Goal: Task Accomplishment & Management: Manage account settings

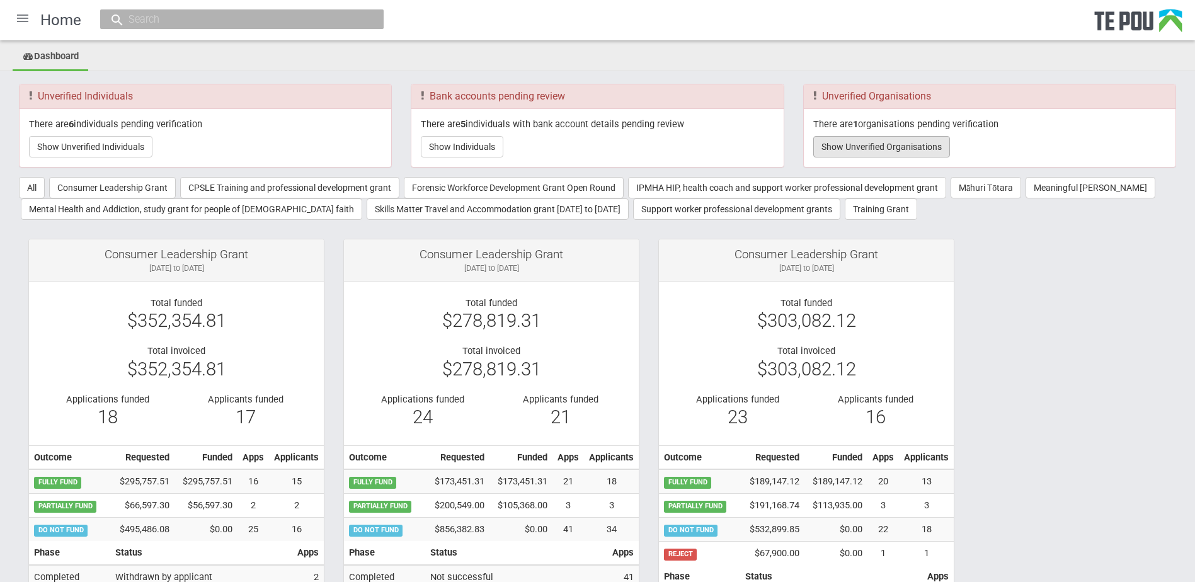
click at [879, 156] on button "Show Unverified Organisations" at bounding box center [881, 146] width 137 height 21
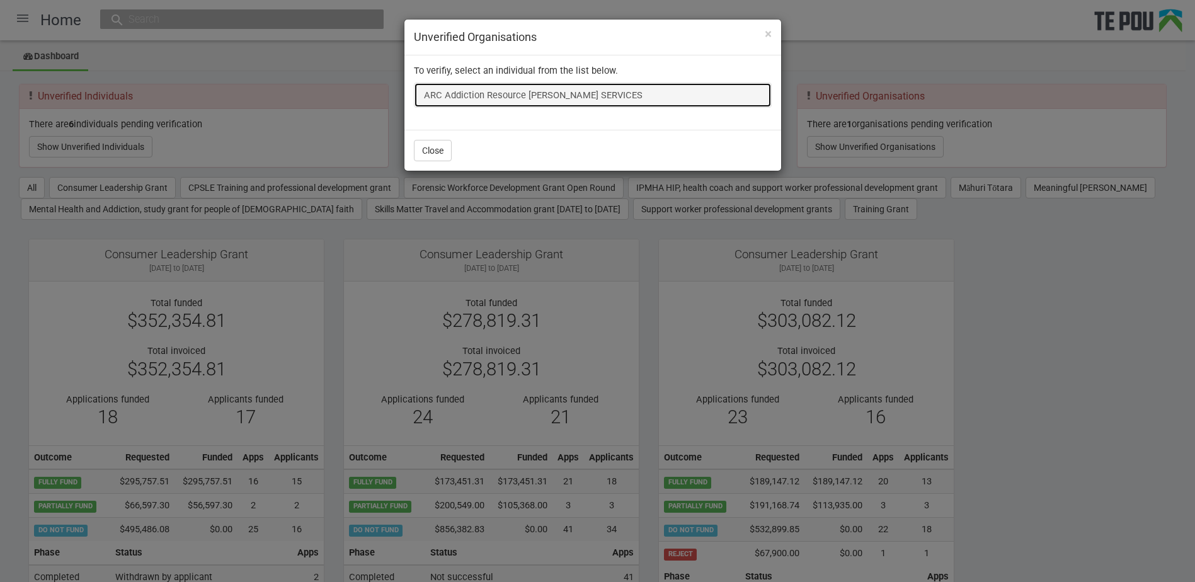
click at [612, 94] on link "ARC Addiction Resource [PERSON_NAME] SERVICES" at bounding box center [593, 95] width 358 height 25
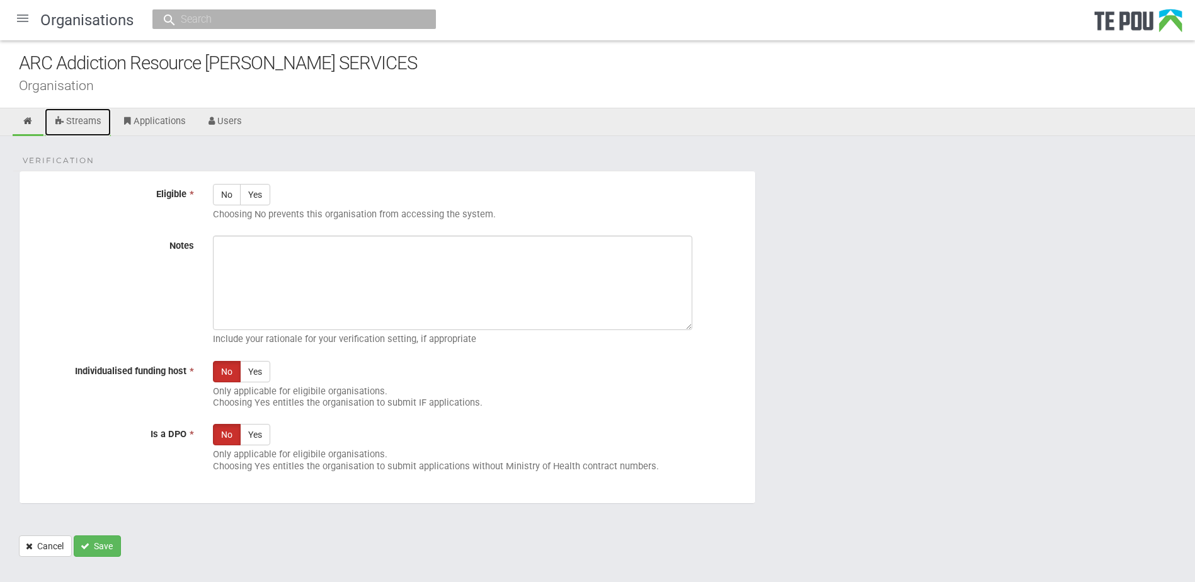
click at [94, 116] on link "Streams" at bounding box center [78, 122] width 66 height 28
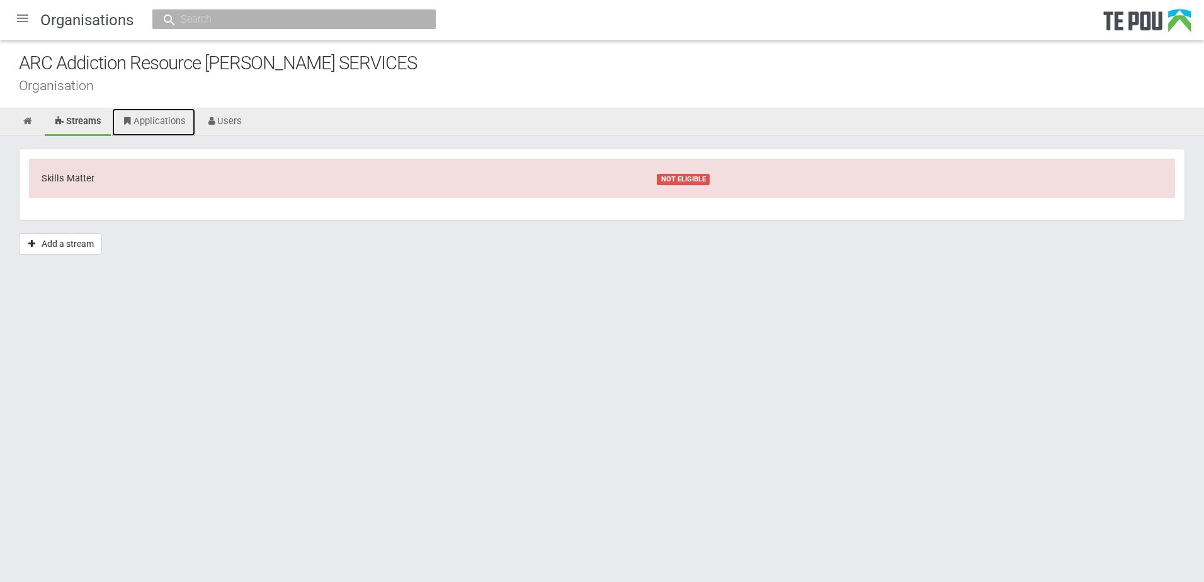
click at [154, 122] on link "Applications" at bounding box center [153, 122] width 83 height 28
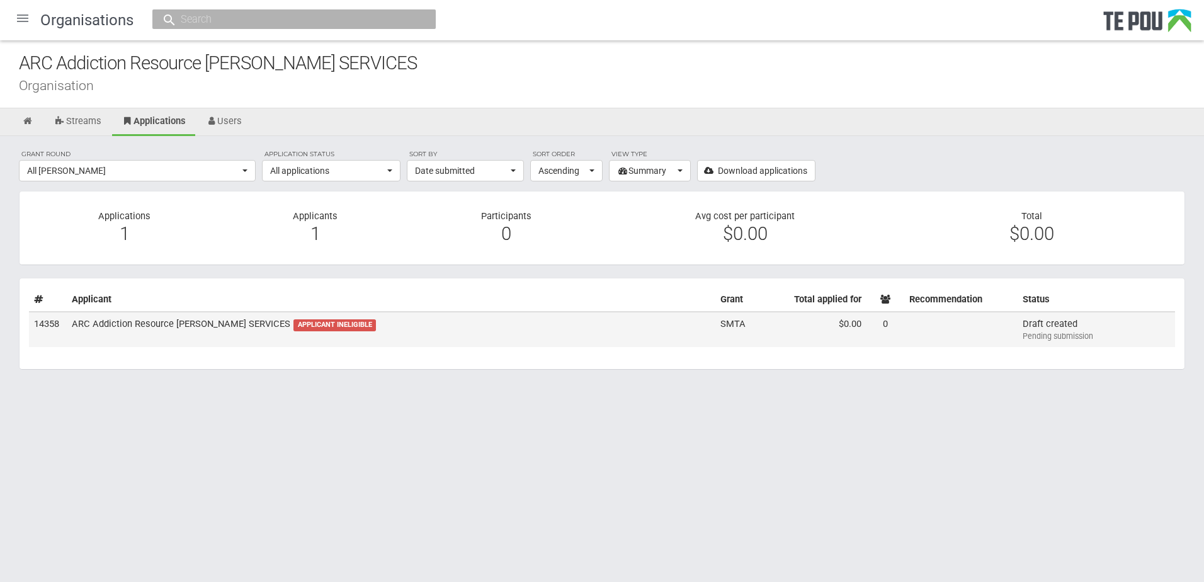
click at [419, 328] on td "ARC Addiction Resource Centre COUNSELLING SERVICES APPLICANT INELIGIBLE" at bounding box center [391, 329] width 649 height 35
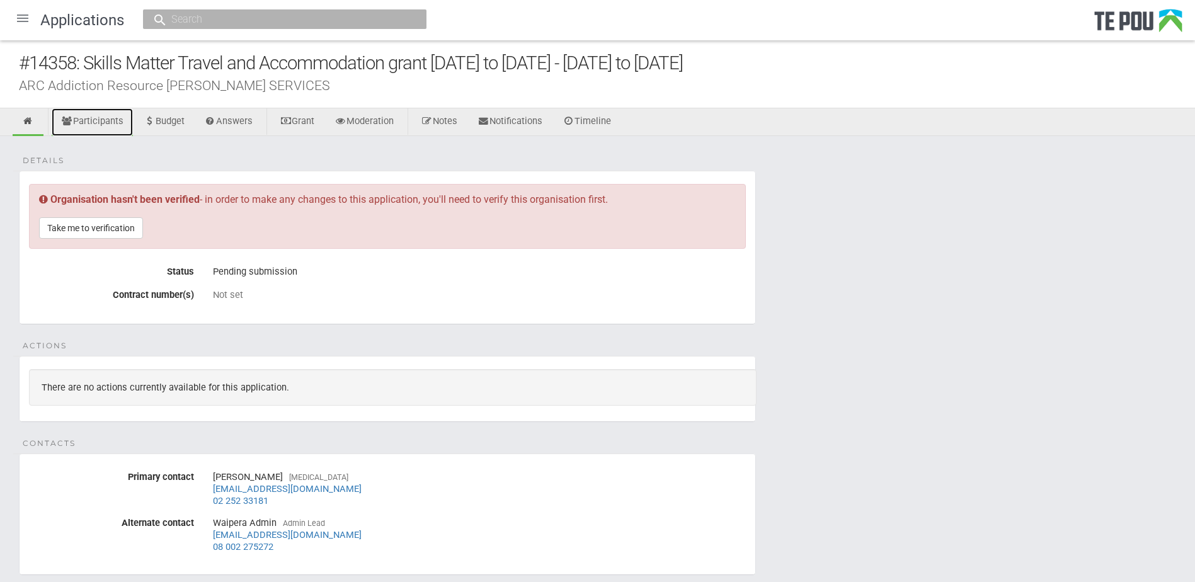
click at [110, 118] on link "Participants" at bounding box center [92, 122] width 81 height 28
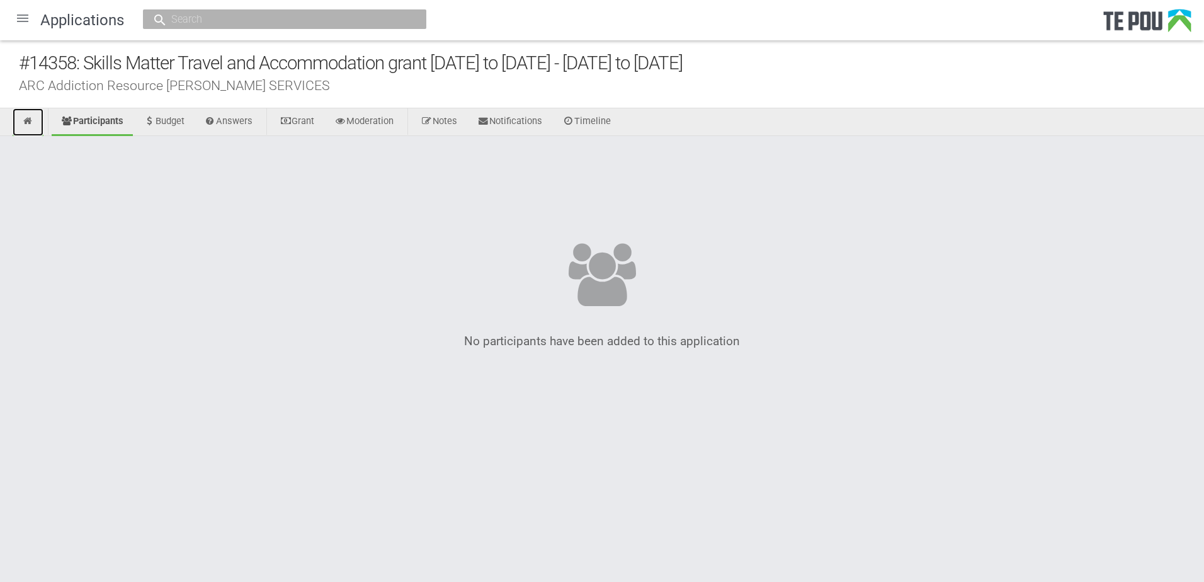
click at [23, 121] on icon at bounding box center [28, 121] width 12 height 9
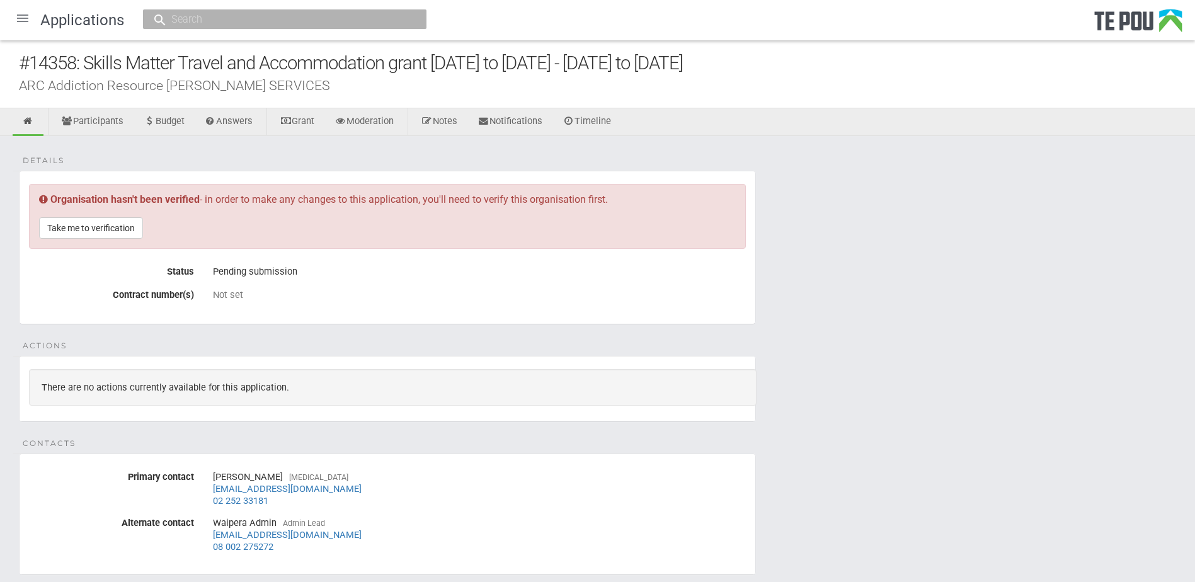
click at [18, 16] on div at bounding box center [23, 18] width 30 height 30
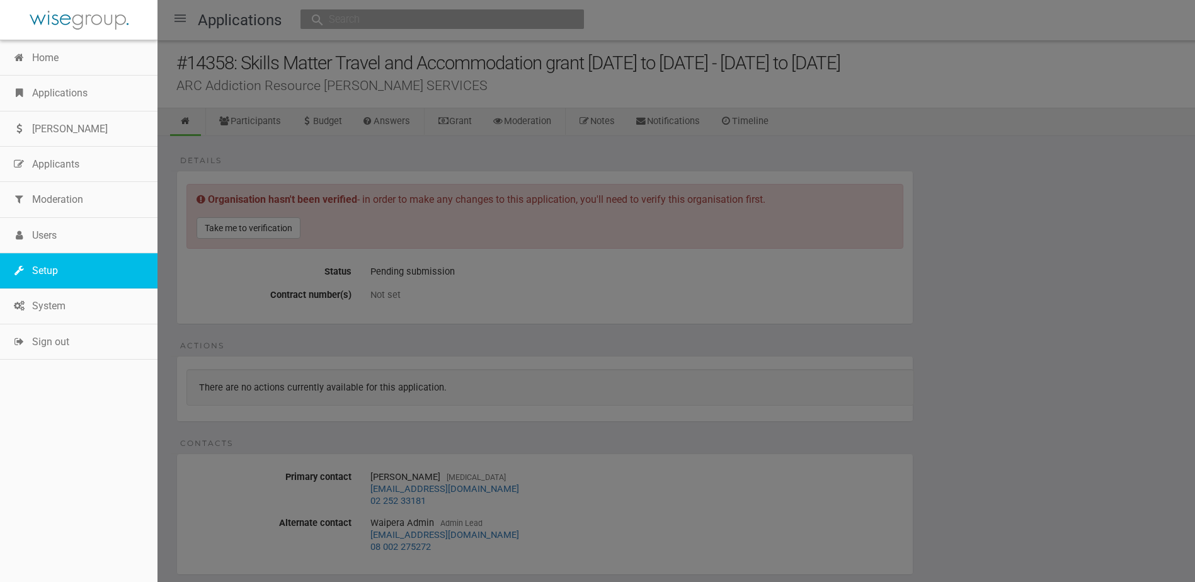
click at [64, 258] on link "Setup" at bounding box center [78, 270] width 157 height 35
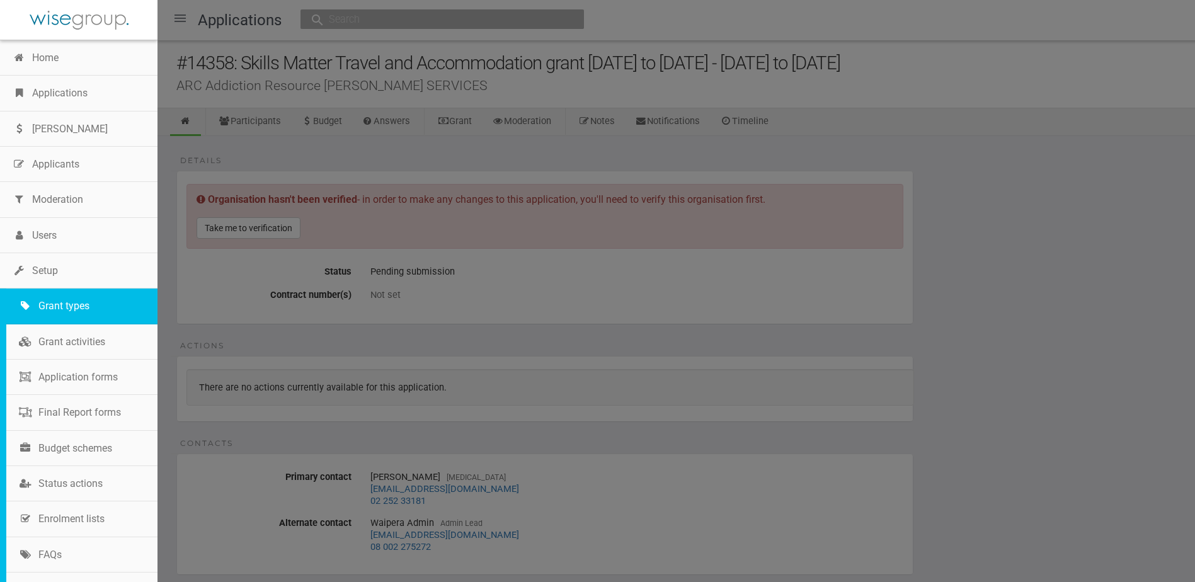
click at [60, 304] on link "Grant types" at bounding box center [81, 305] width 151 height 35
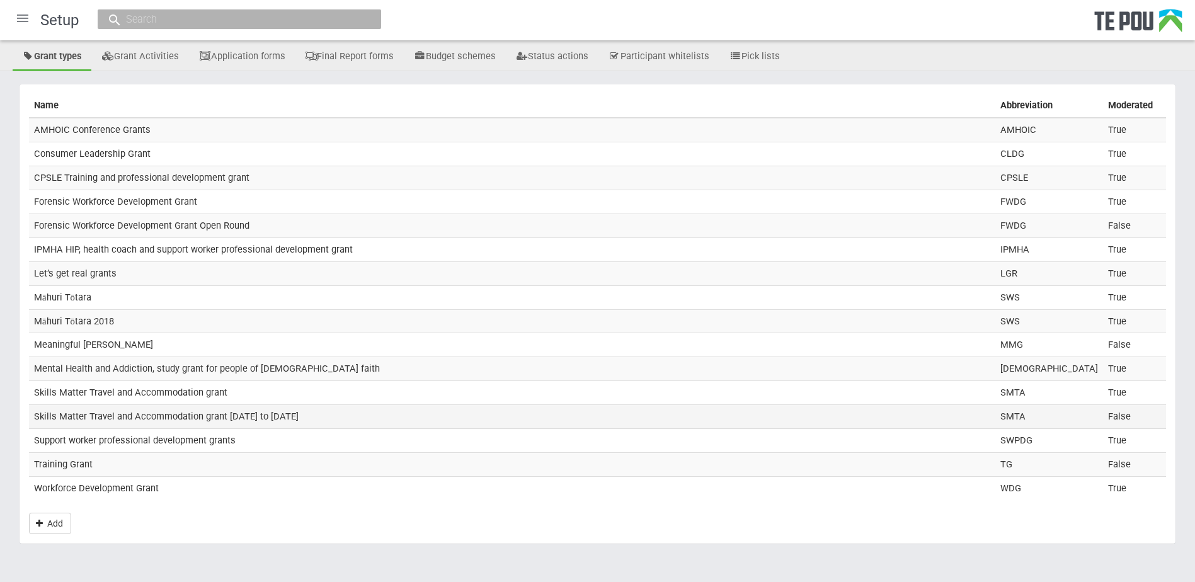
click at [237, 409] on td "Skills Matter Travel and Accommodation grant [DATE] to [DATE]" at bounding box center [512, 417] width 966 height 24
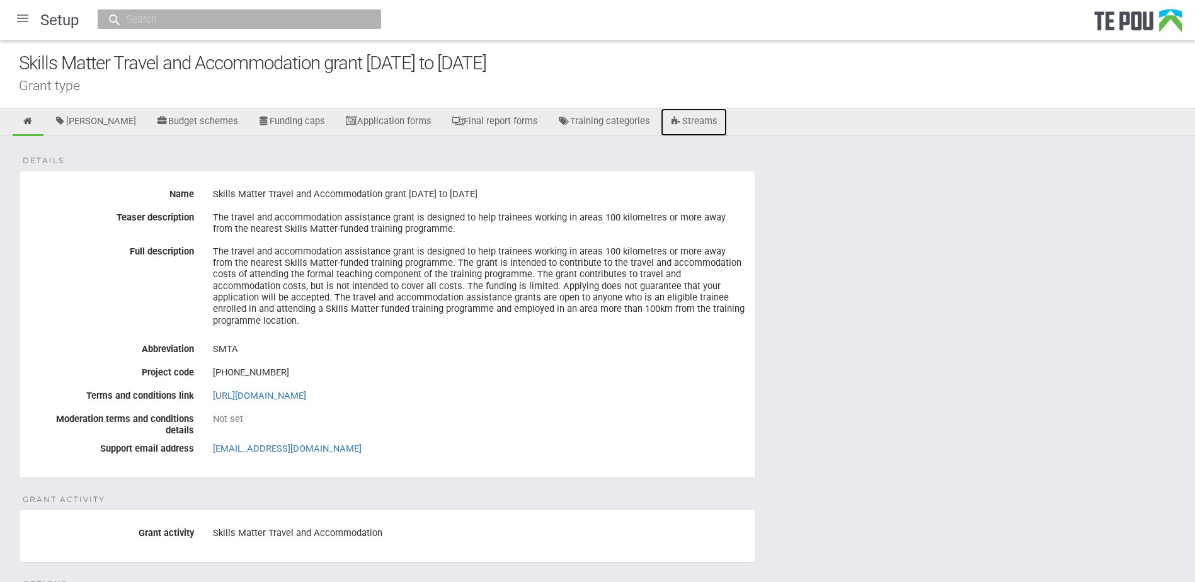
click at [692, 127] on link "Streams" at bounding box center [694, 122] width 66 height 28
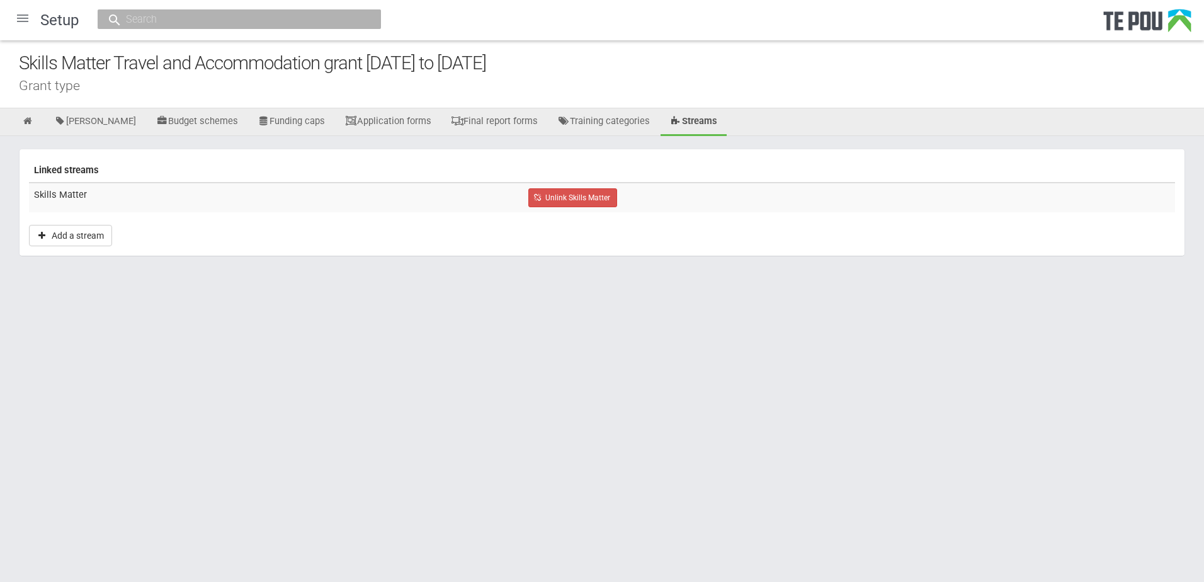
click at [25, 23] on div at bounding box center [23, 18] width 30 height 30
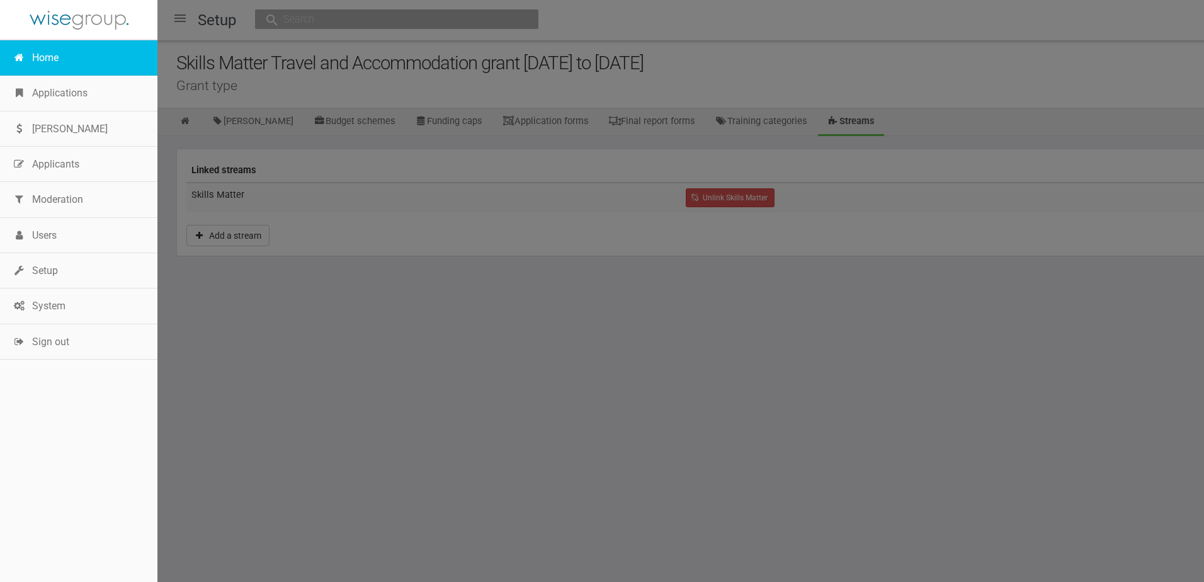
click at [30, 57] on link "Home" at bounding box center [78, 57] width 157 height 35
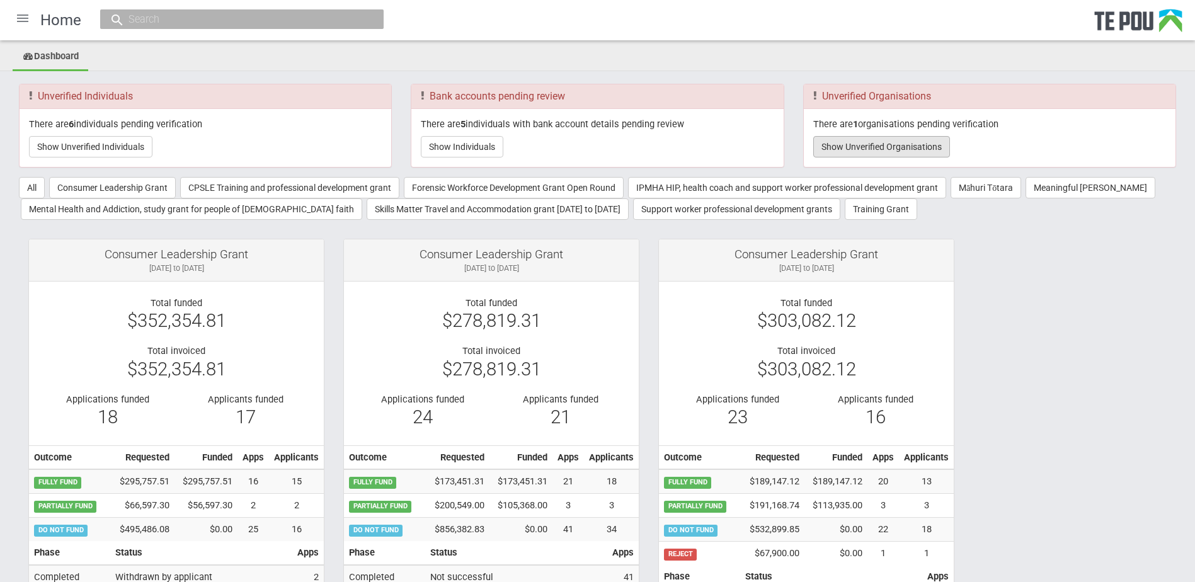
click at [917, 149] on button "Show Unverified Organisations" at bounding box center [881, 146] width 137 height 21
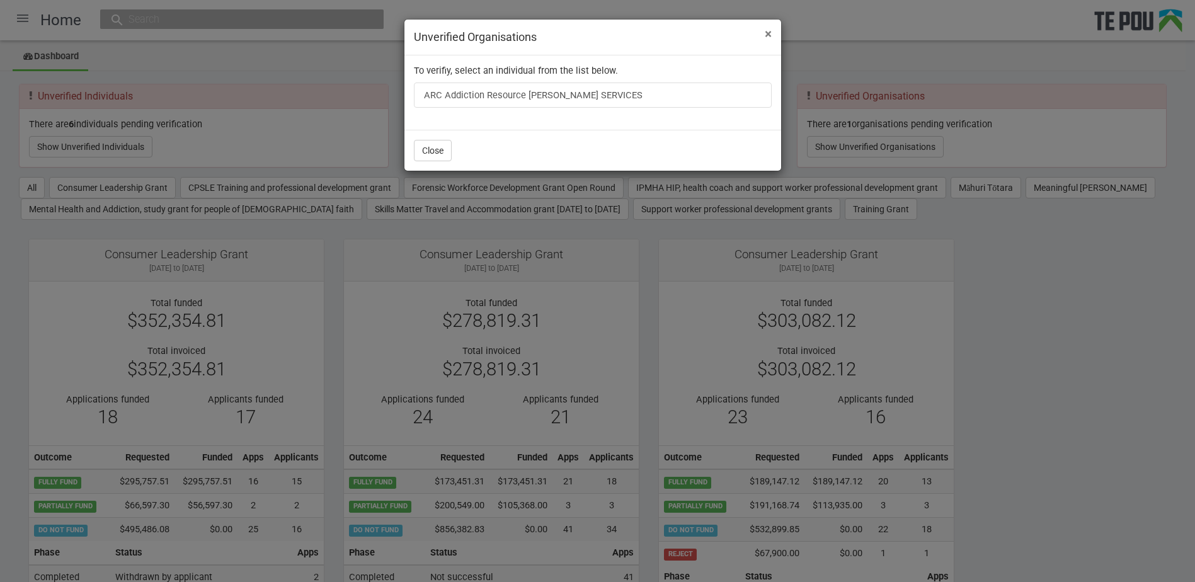
click at [766, 32] on span "×" at bounding box center [768, 33] width 7 height 15
